Goal: Check status

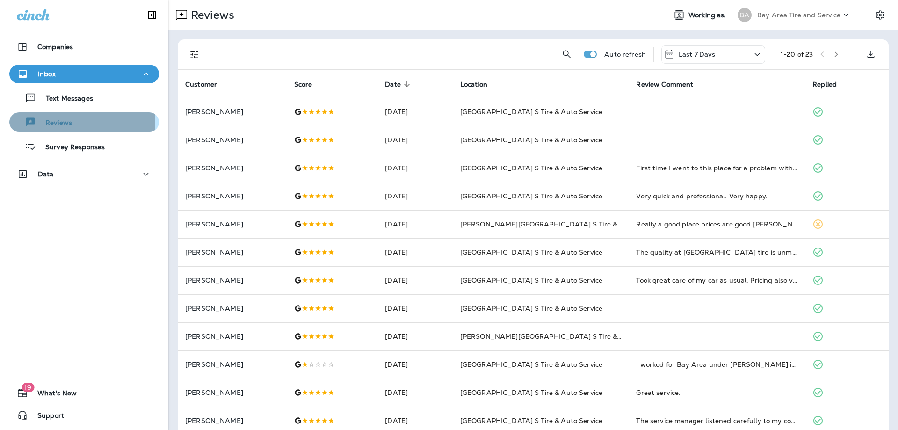
click at [56, 123] on p "Reviews" at bounding box center [54, 123] width 36 height 9
